Goal: Check status: Check status

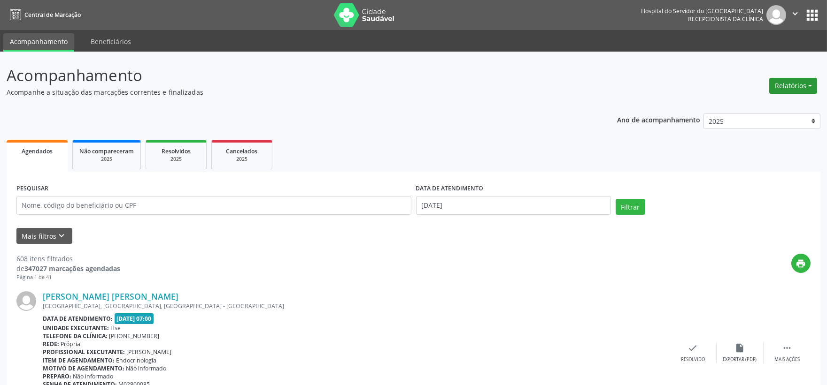
drag, startPoint x: 789, startPoint y: 87, endPoint x: 774, endPoint y: 92, distance: 15.7
click at [784, 87] on button "Relatórios" at bounding box center [793, 86] width 48 height 16
click at [758, 101] on link "Agendamentos" at bounding box center [765, 105] width 101 height 13
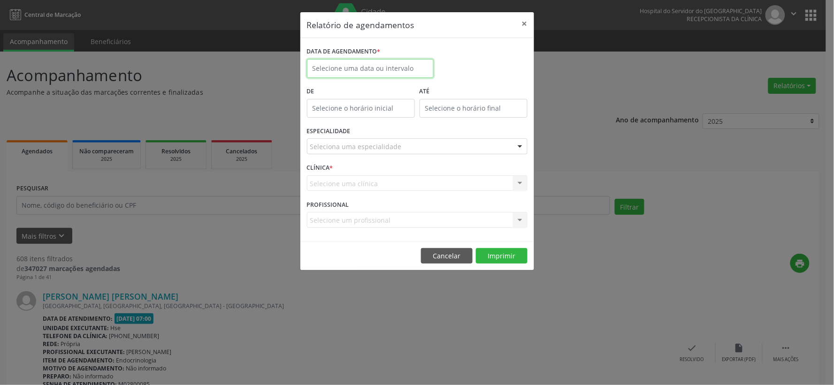
click at [335, 62] on input "text" at bounding box center [370, 68] width 127 height 19
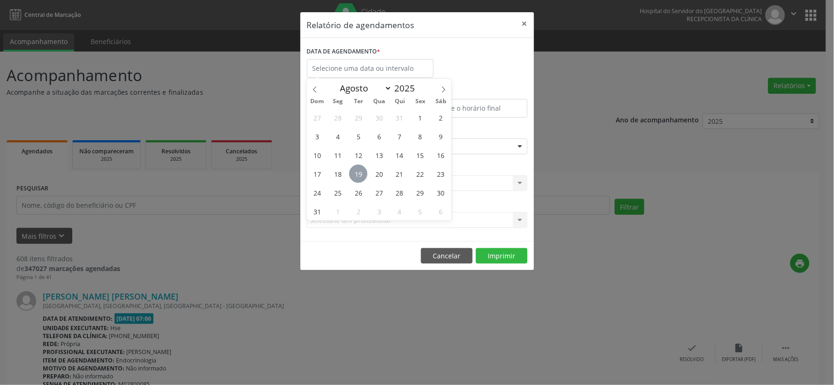
click at [357, 176] on span "19" at bounding box center [358, 174] width 18 height 18
type input "[DATE]"
click at [358, 176] on span "19" at bounding box center [358, 174] width 18 height 18
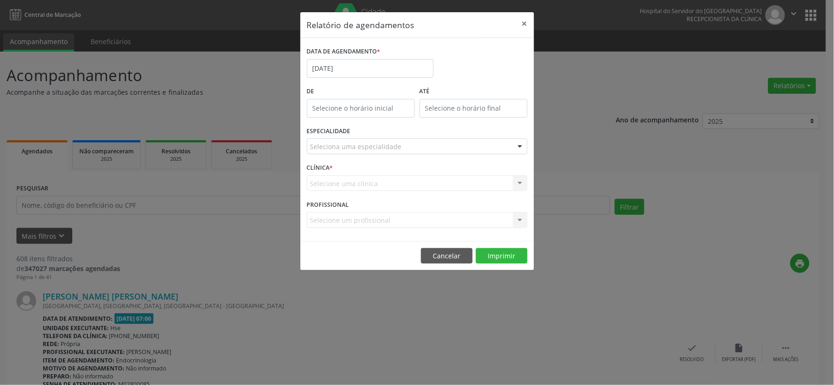
click at [372, 139] on div "Seleciona uma especialidade" at bounding box center [417, 146] width 221 height 16
type input "o"
click at [373, 129] on div "ESPECIALIDADE Nenhum resultado encontrado para: " " Não há nenhuma opção para s…" at bounding box center [417, 142] width 225 height 37
click at [393, 137] on div "ESPECIALIDADE Nenhum resultado encontrado para: " " Não há nenhuma opção para s…" at bounding box center [417, 142] width 225 height 37
click at [526, 24] on button "×" at bounding box center [524, 23] width 19 height 23
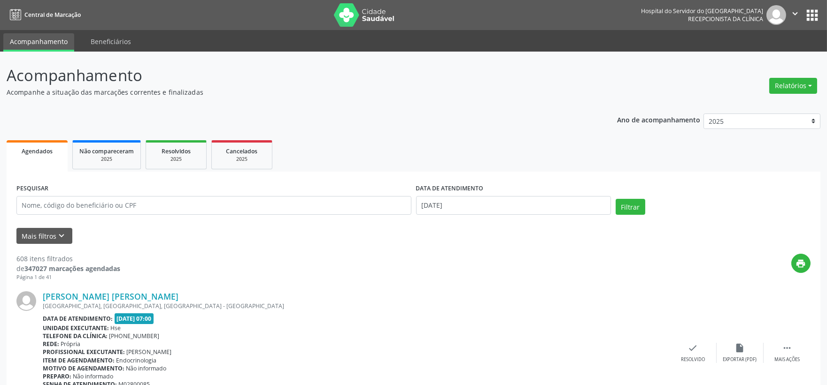
click at [803, 76] on div "Relatórios Agendamentos Procedimentos realizados" at bounding box center [793, 86] width 54 height 23
click at [800, 86] on button "Relatórios" at bounding box center [793, 86] width 48 height 16
click at [756, 104] on link "Agendamentos" at bounding box center [765, 105] width 101 height 13
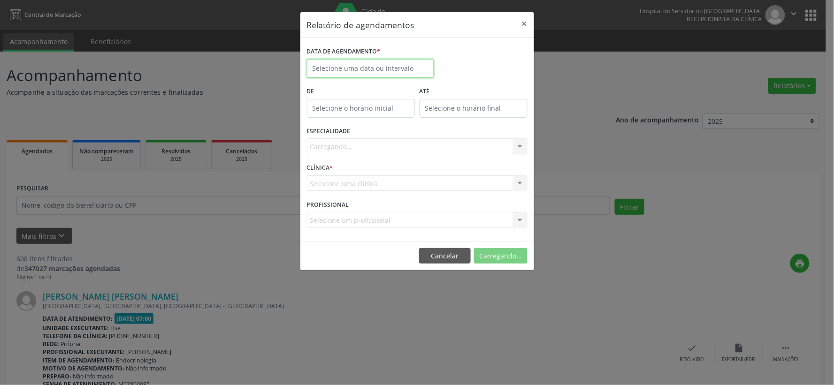
click at [391, 67] on input "text" at bounding box center [370, 68] width 127 height 19
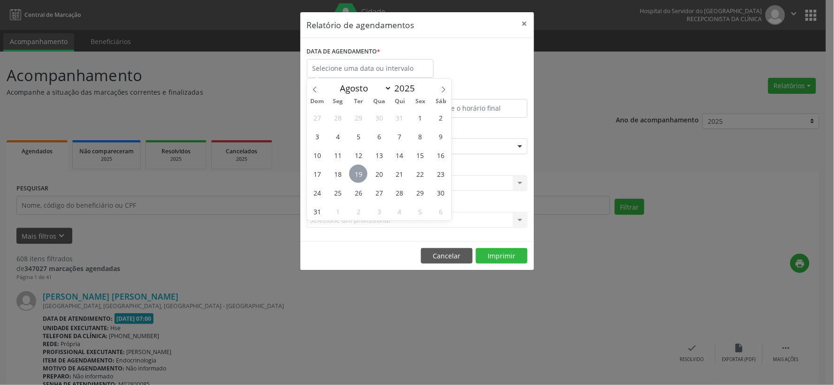
click at [359, 172] on span "19" at bounding box center [358, 174] width 18 height 18
type input "[DATE]"
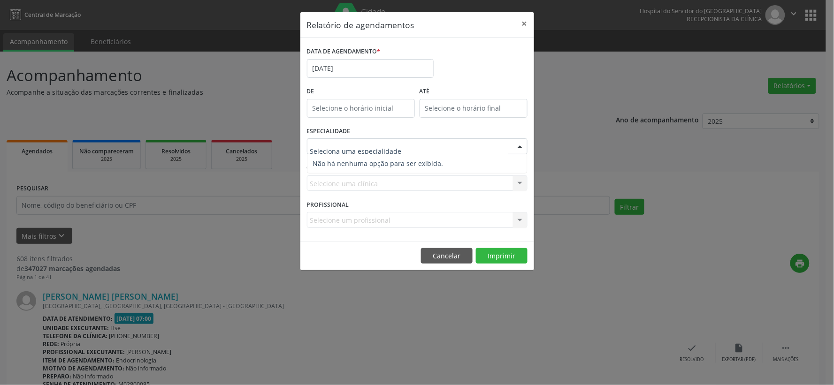
click at [402, 148] on input "text" at bounding box center [409, 151] width 198 height 19
click at [450, 254] on button "Cancelar" at bounding box center [447, 256] width 52 height 16
